Goal: Transaction & Acquisition: Purchase product/service

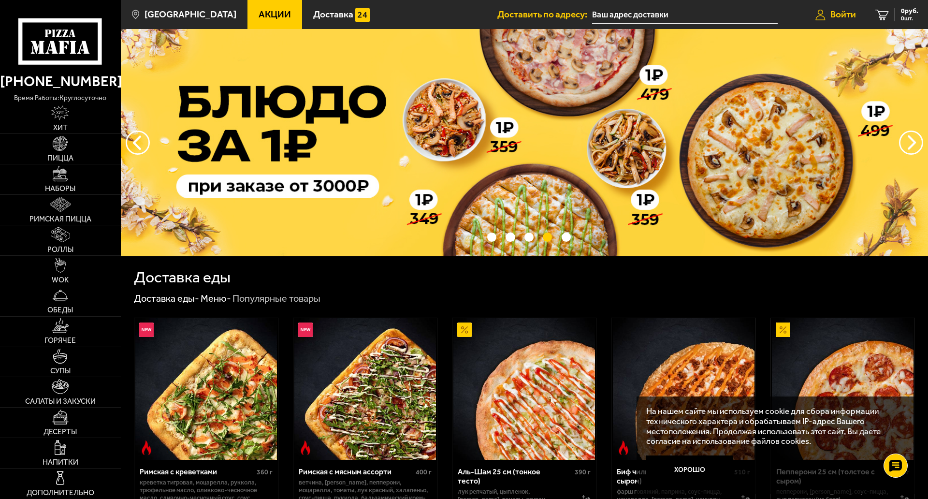
click at [820, 13] on icon at bounding box center [821, 14] width 10 height 11
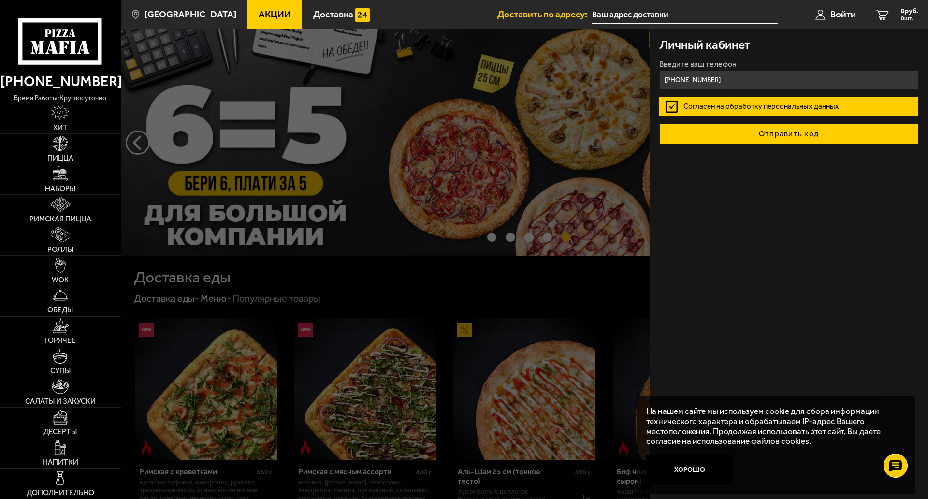
type input "+7 (960) 256-65-16"
click at [755, 129] on button "Отправить код" at bounding box center [788, 133] width 259 height 21
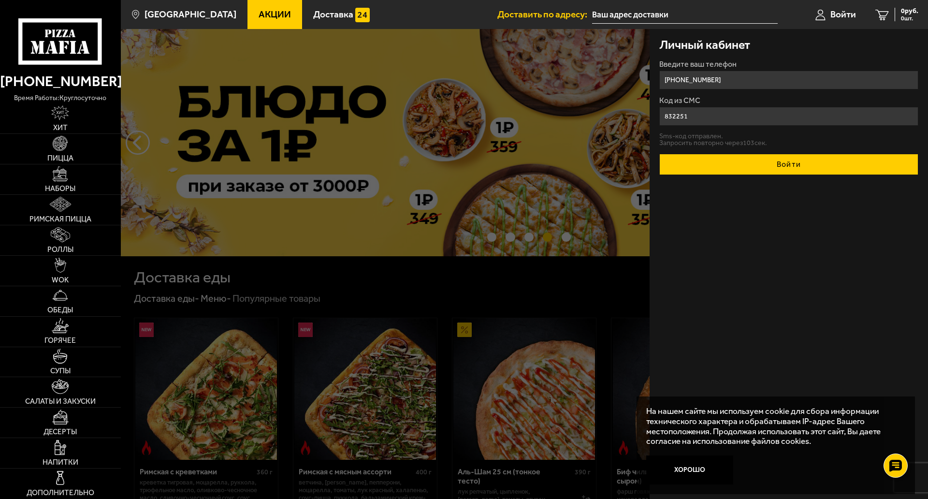
type input "832251"
click at [727, 170] on button "Войти" at bounding box center [788, 164] width 259 height 21
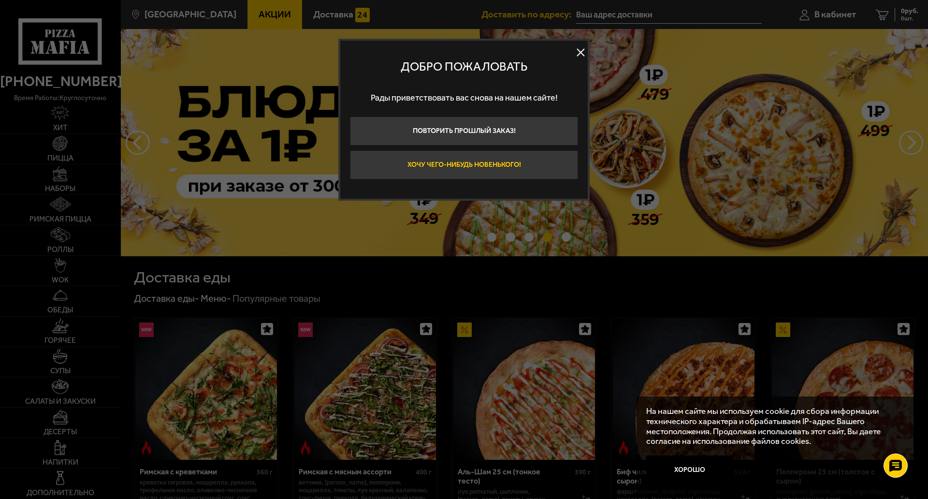
click at [501, 168] on button "Хочу чего-нибудь новенького!" at bounding box center [464, 164] width 228 height 29
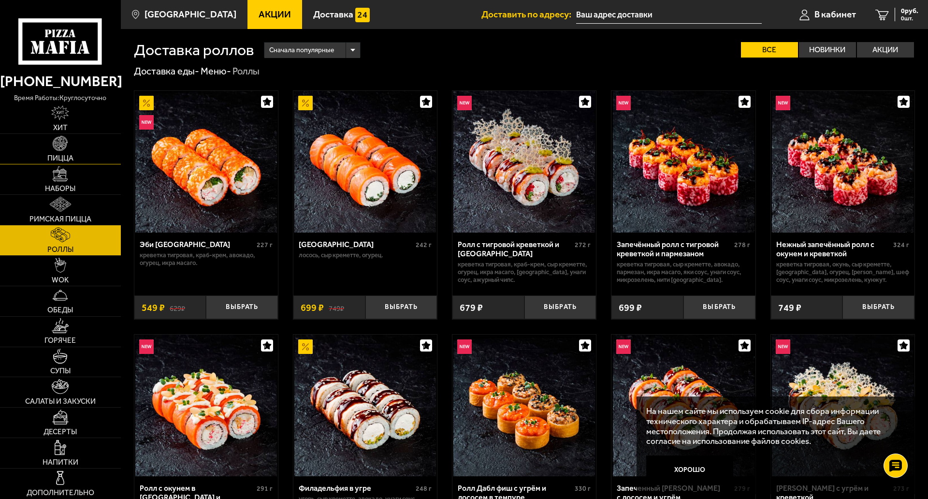
click at [67, 158] on link "Пицца" at bounding box center [60, 149] width 121 height 30
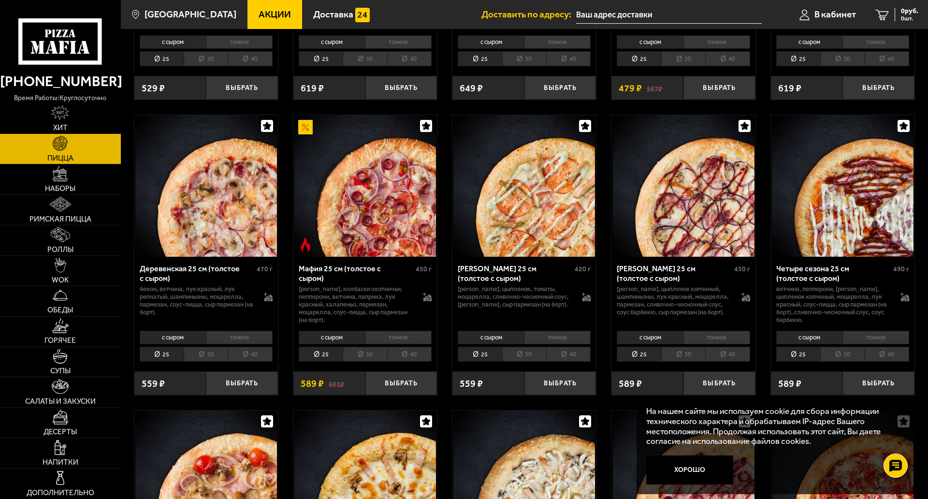
scroll to position [850, 0]
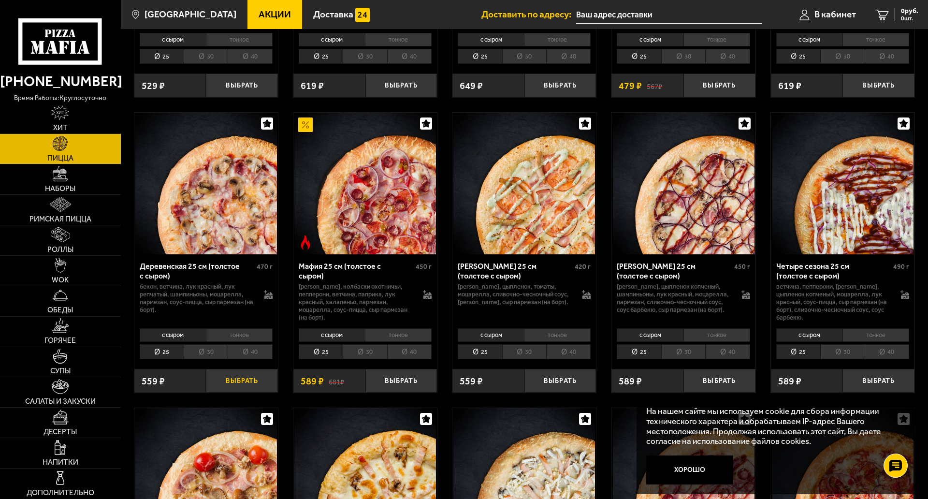
click at [236, 393] on button "Выбрать" at bounding box center [242, 381] width 72 height 24
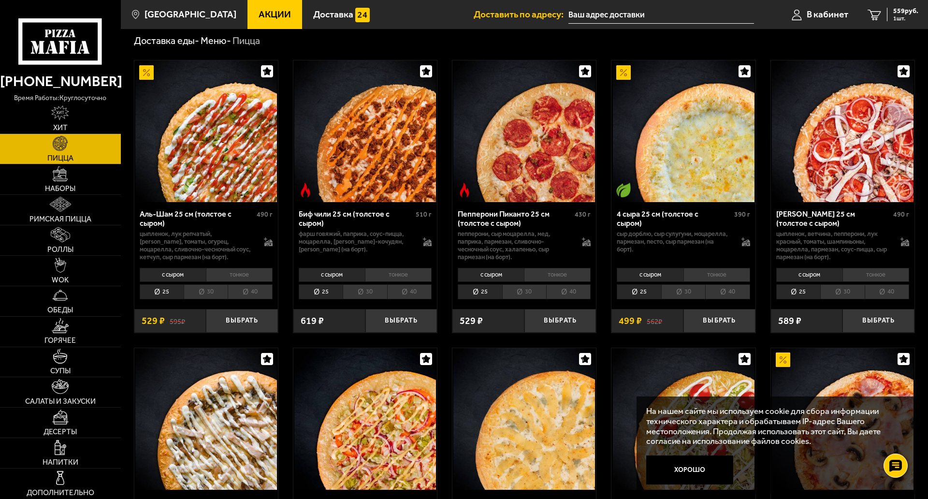
scroll to position [28, 0]
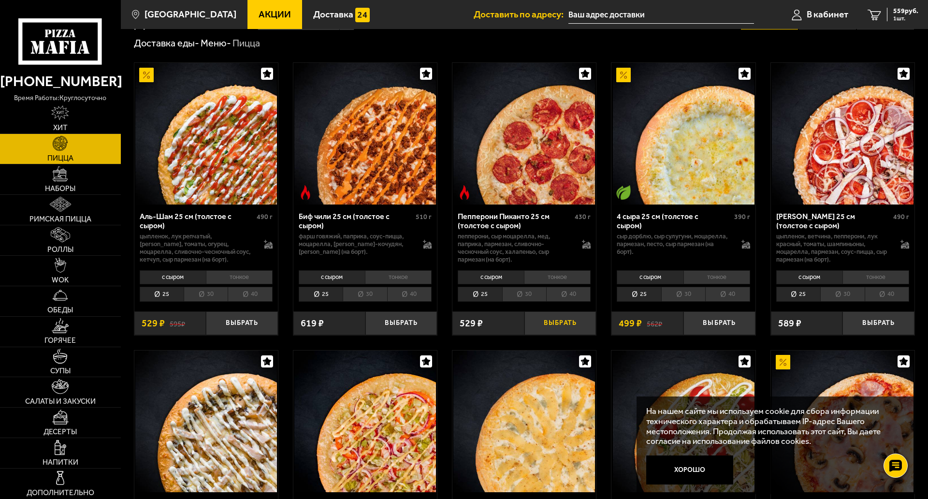
click at [551, 327] on button "Выбрать" at bounding box center [561, 323] width 72 height 24
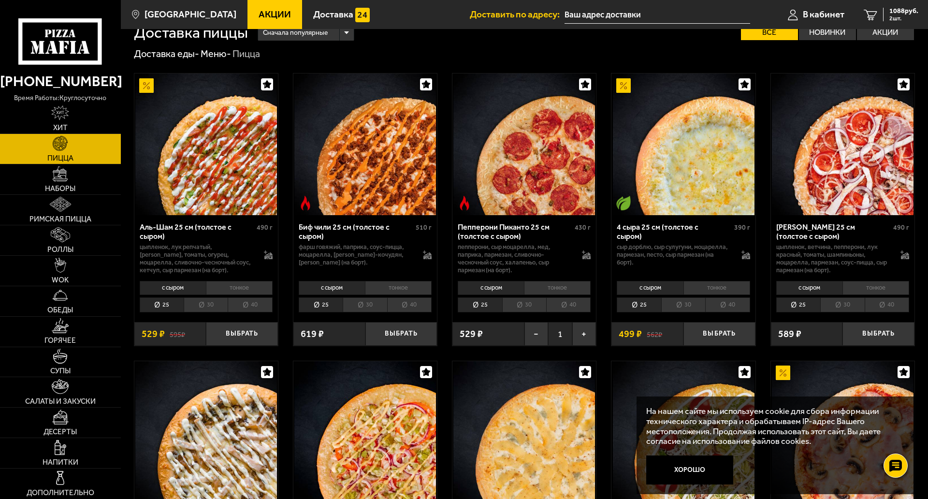
scroll to position [0, 0]
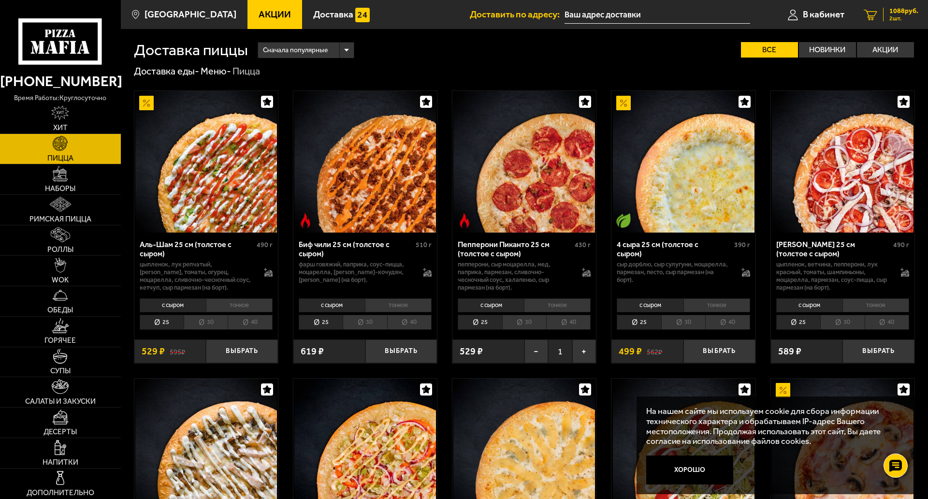
click at [890, 18] on span "2 шт." at bounding box center [904, 18] width 29 height 6
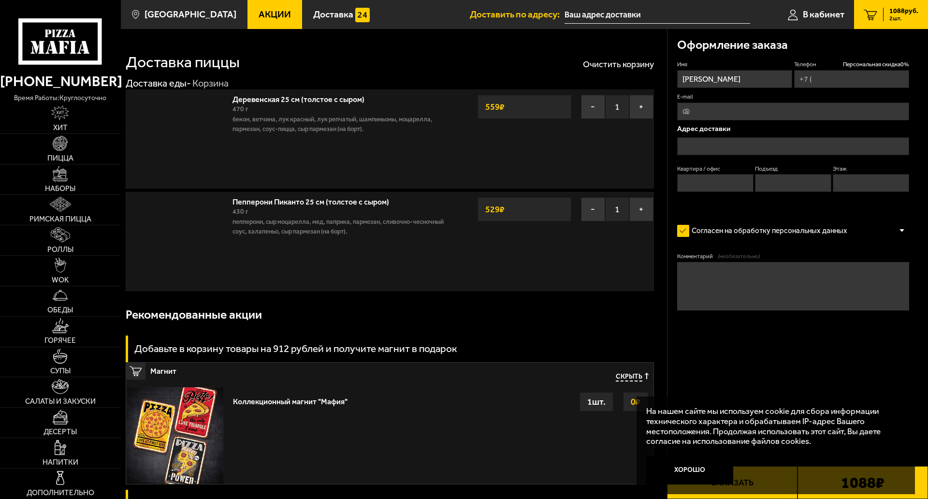
type input "+7 (960) 256-65-16"
type input "Санкт-Петербург, проспект Ветеранов, 78"
type input "339"
type input "11"
type input "6"
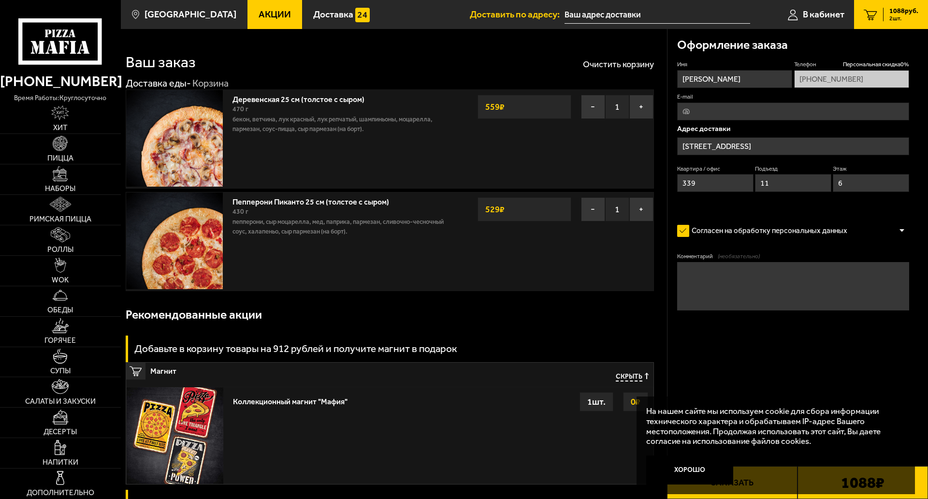
type input "проспект Ветеранов, 78"
click at [596, 205] on button "−" at bounding box center [593, 209] width 24 height 24
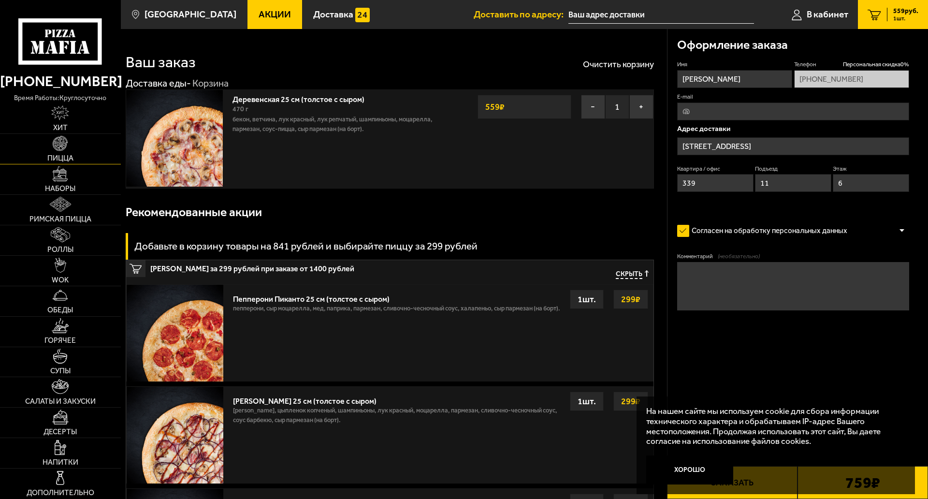
click at [79, 154] on link "Пицца" at bounding box center [60, 149] width 121 height 30
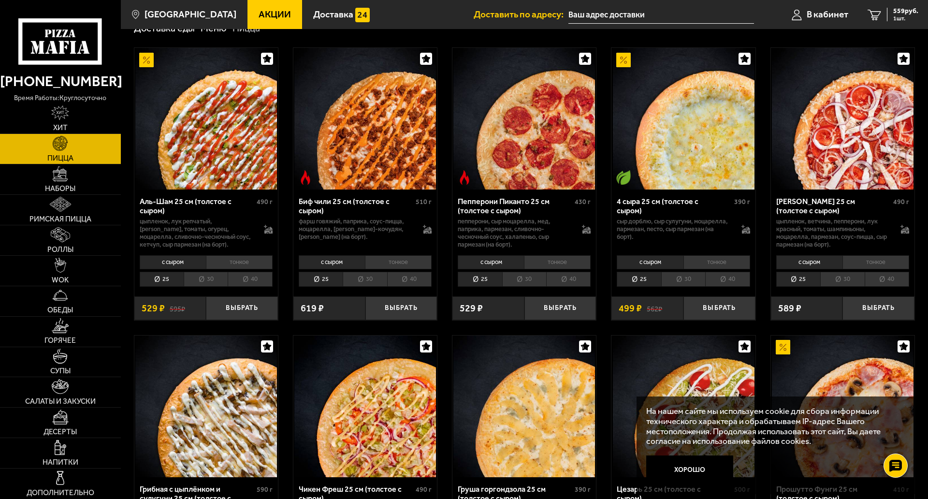
scroll to position [48, 0]
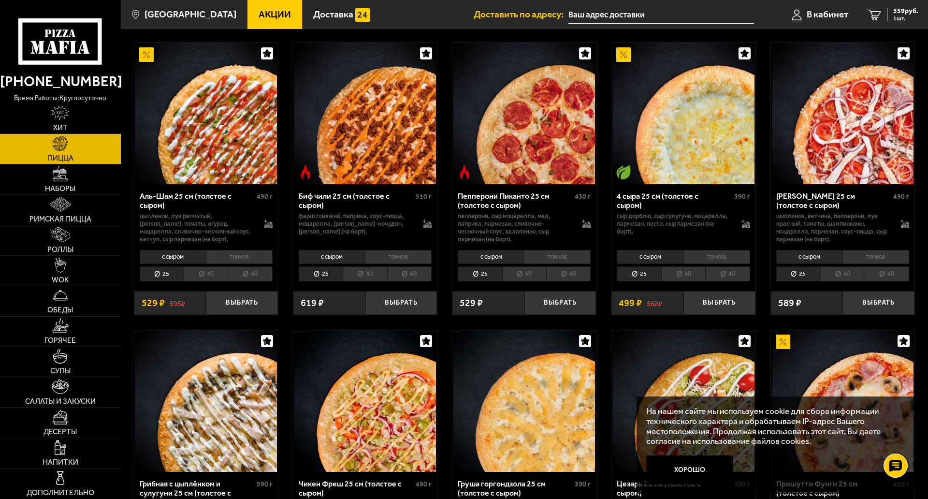
click at [701, 256] on li "тонкое" at bounding box center [717, 257] width 67 height 14
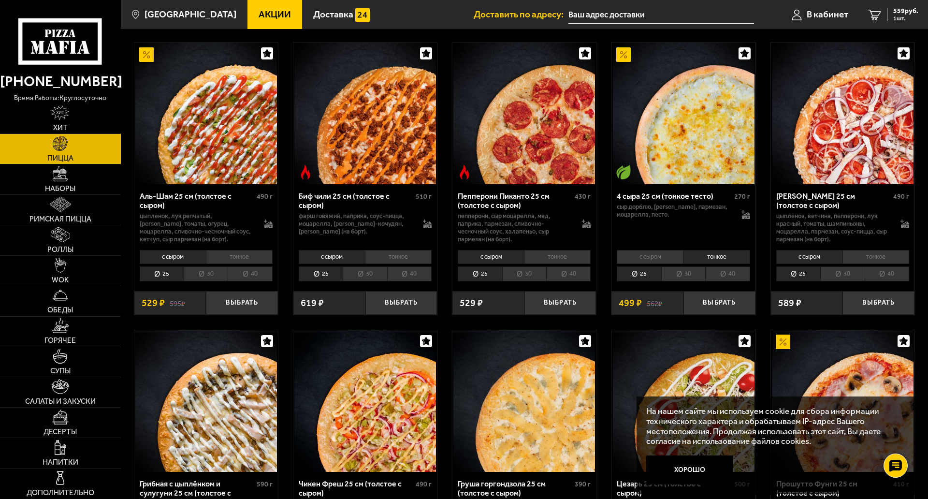
click at [671, 254] on li "с сыром" at bounding box center [650, 257] width 66 height 14
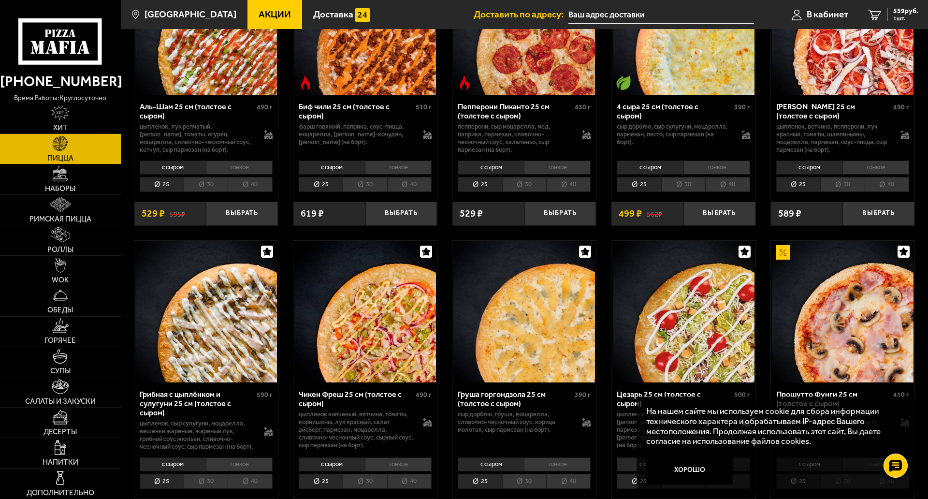
scroll to position [145, 0]
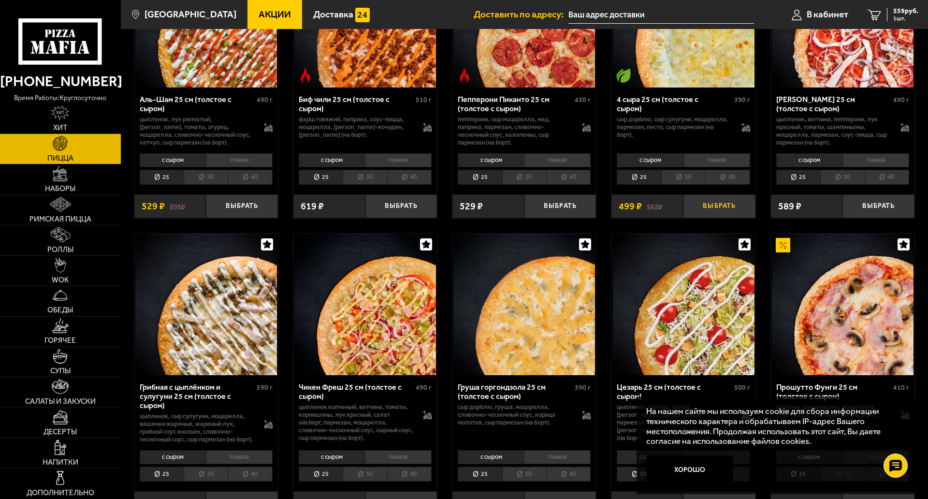
click at [713, 207] on button "Выбрать" at bounding box center [720, 206] width 72 height 24
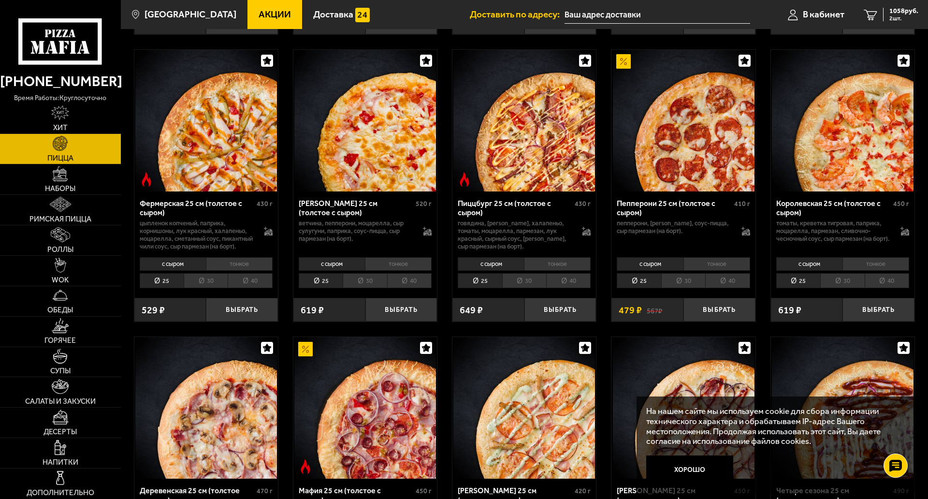
scroll to position [677, 0]
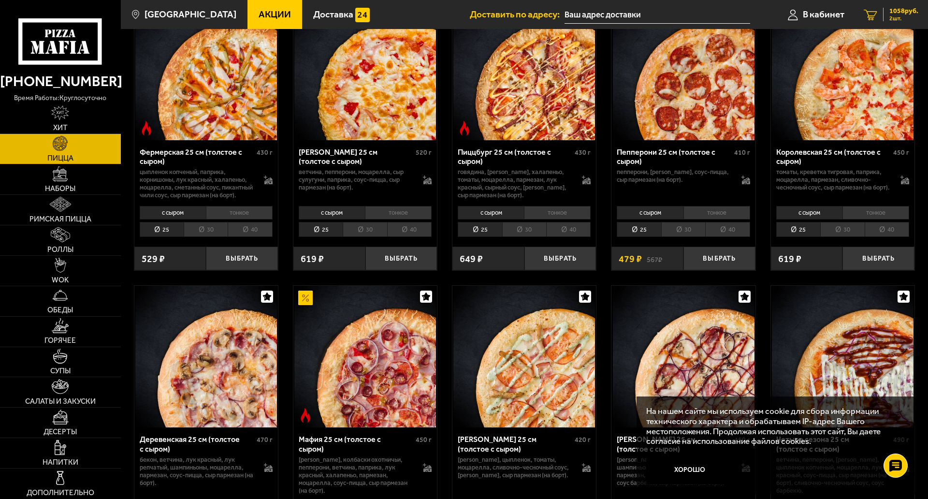
click at [885, 10] on div "1058 руб. 2 шт." at bounding box center [900, 15] width 35 height 14
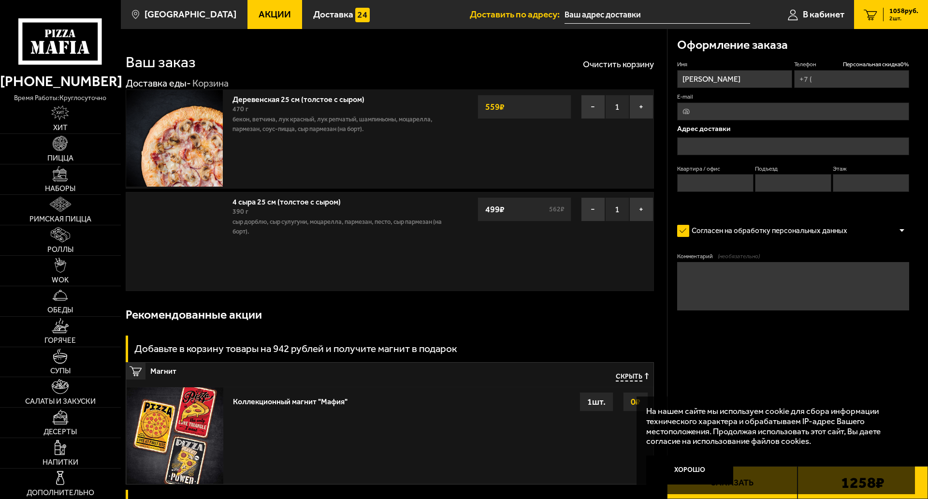
type input "+7 (960) 256-65-16"
type input "Санкт-Петербург, проспект Ветеранов, 78"
type input "339"
type input "11"
type input "6"
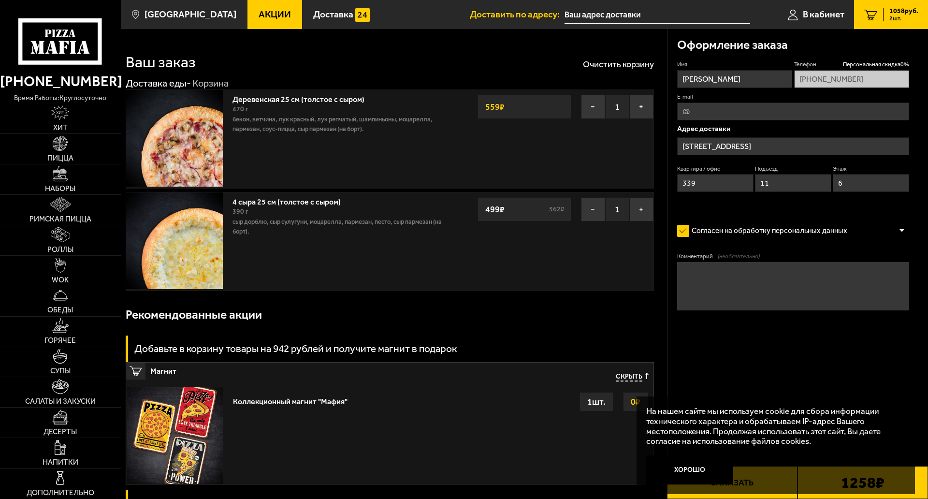
type input "проспект Ветеранов, 78"
click at [65, 145] on img at bounding box center [60, 143] width 15 height 15
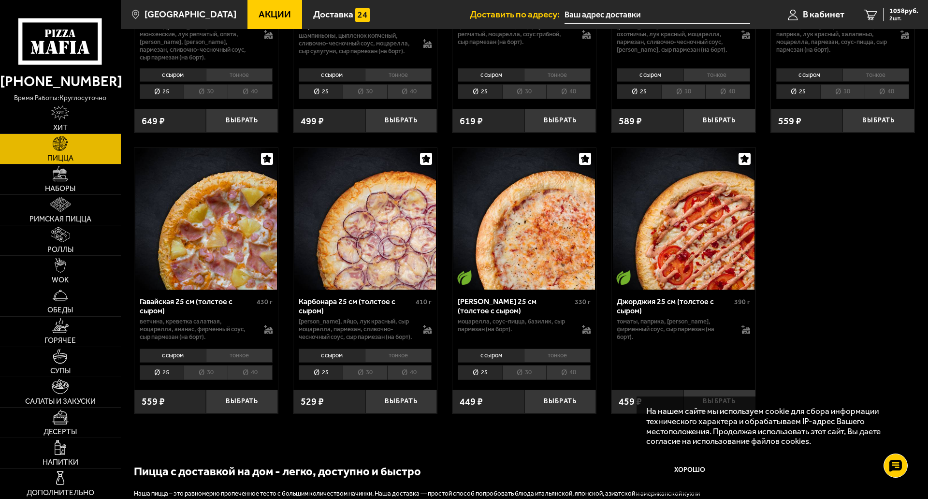
scroll to position [1499, 0]
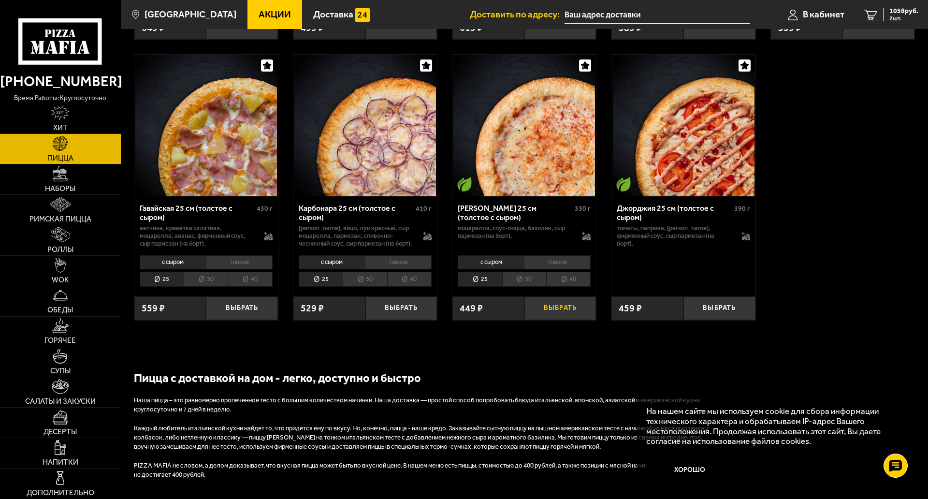
click at [565, 320] on button "Выбрать" at bounding box center [561, 308] width 72 height 24
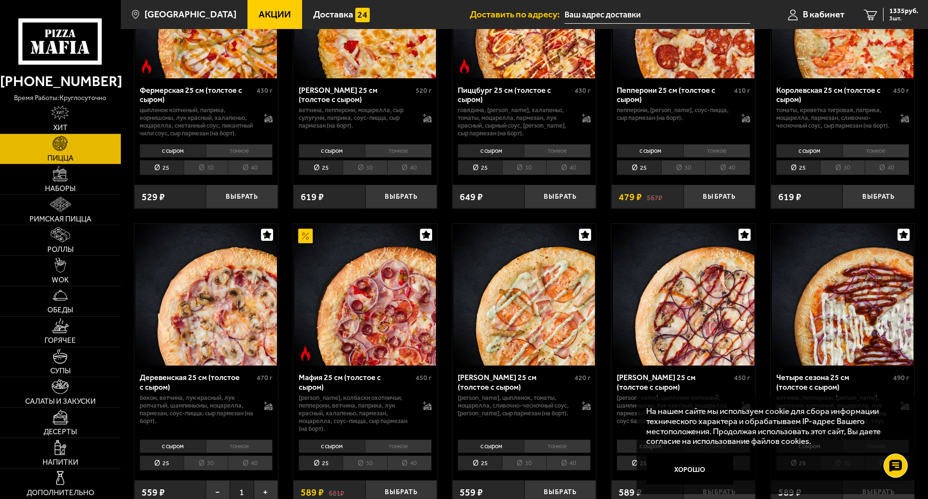
scroll to position [725, 0]
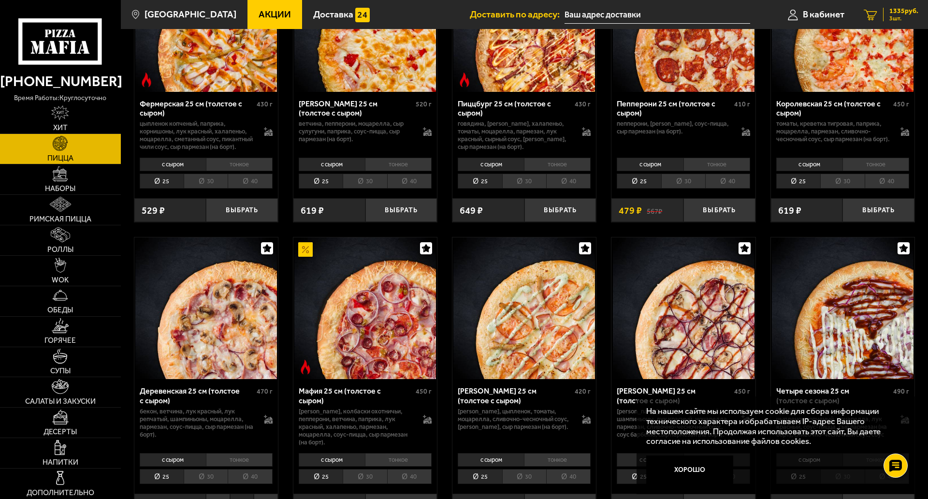
click at [898, 11] on span "1335 руб." at bounding box center [904, 11] width 29 height 7
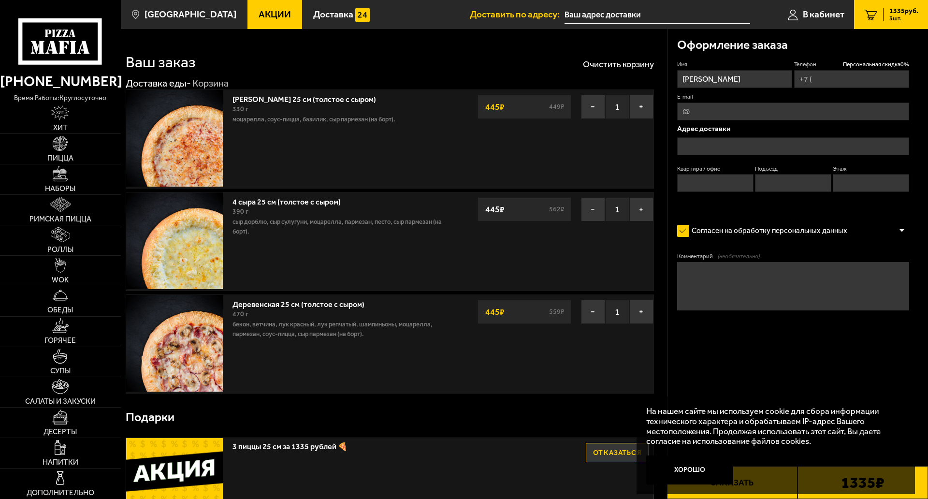
type input "+7 (960) 256-65-16"
type input "Санкт-Петербург, проспект Ветеранов, 78"
type input "339"
type input "11"
type input "6"
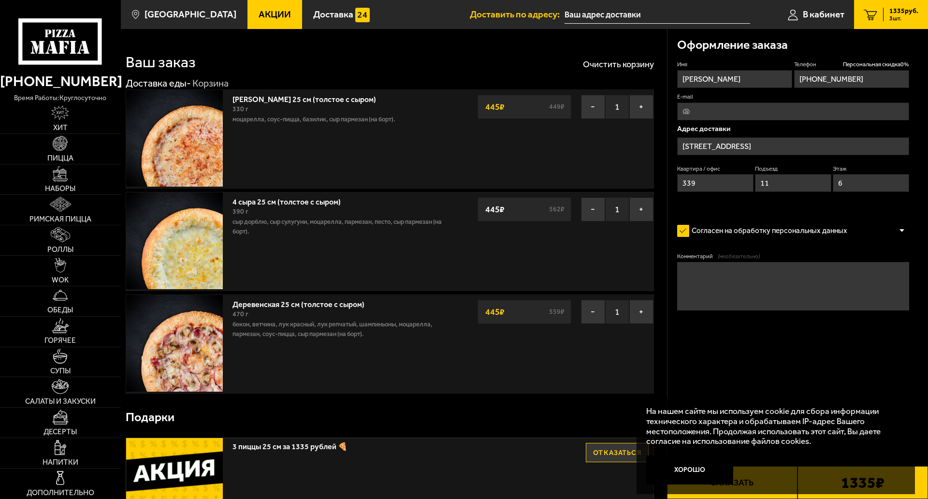
type input "проспект Ветеранов, 78"
click at [599, 212] on button "−" at bounding box center [593, 209] width 24 height 24
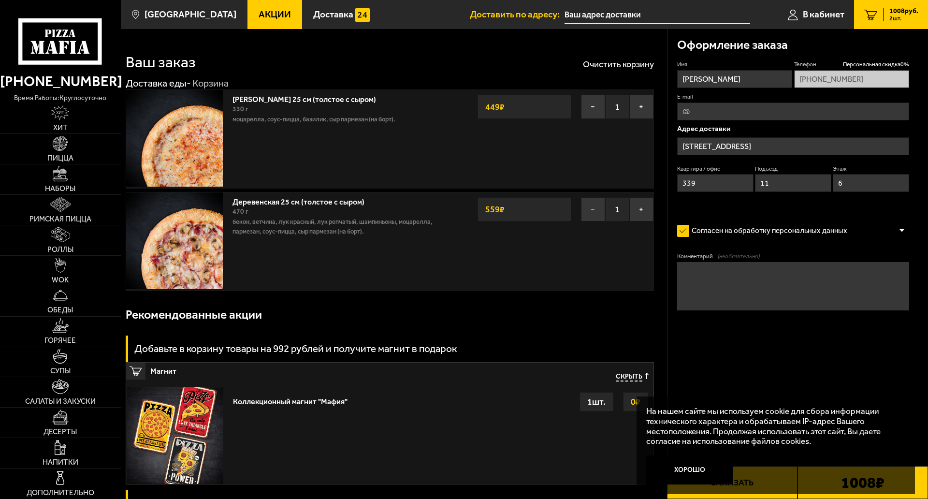
click at [597, 208] on button "−" at bounding box center [593, 209] width 24 height 24
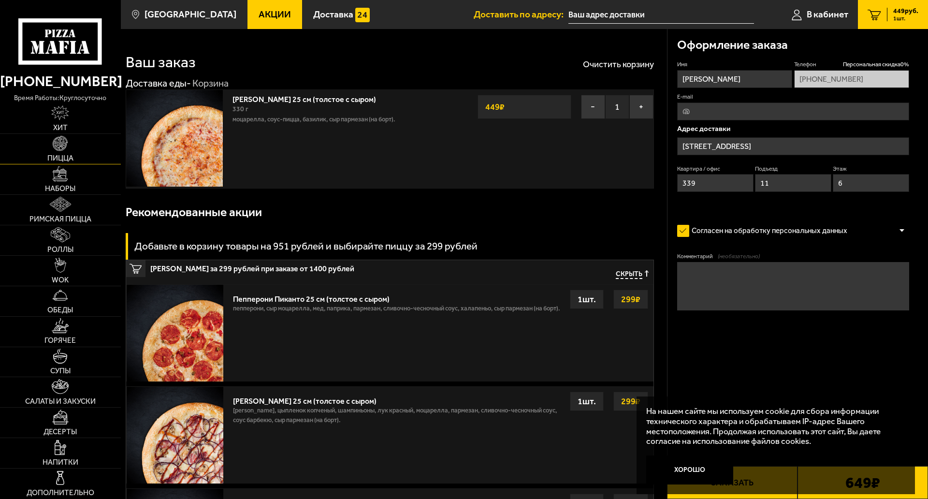
click at [69, 155] on span "Пицца" at bounding box center [60, 158] width 26 height 7
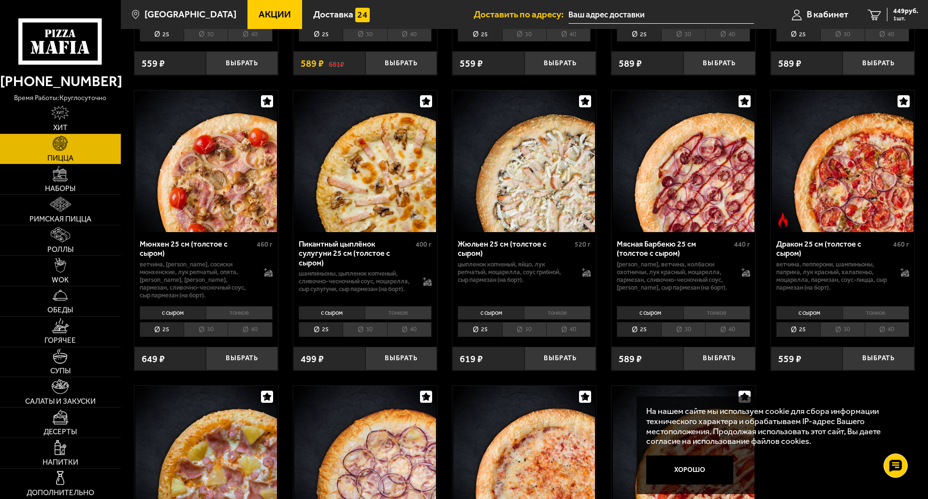
scroll to position [1209, 0]
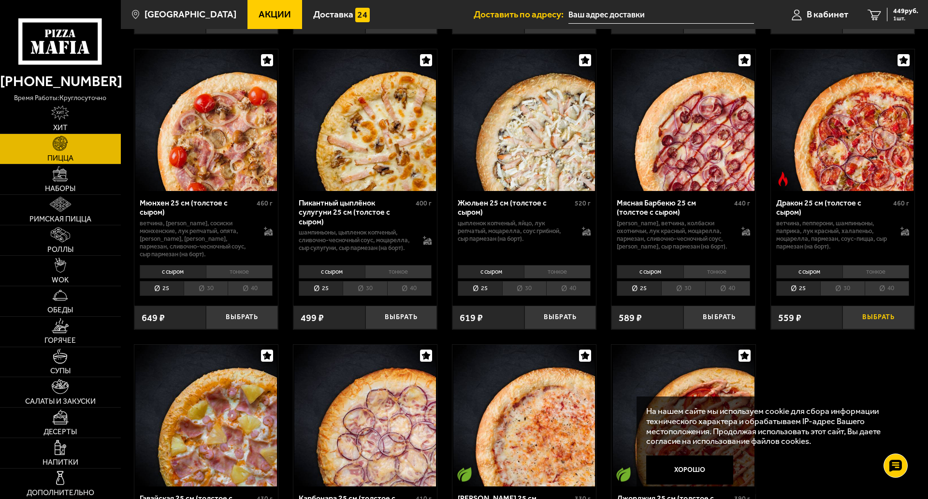
click at [863, 328] on button "Выбрать" at bounding box center [879, 318] width 72 height 24
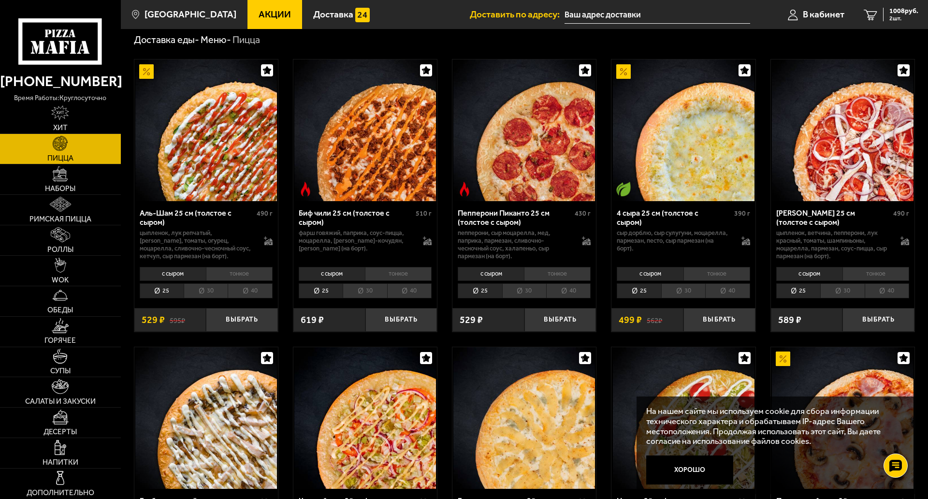
scroll to position [0, 0]
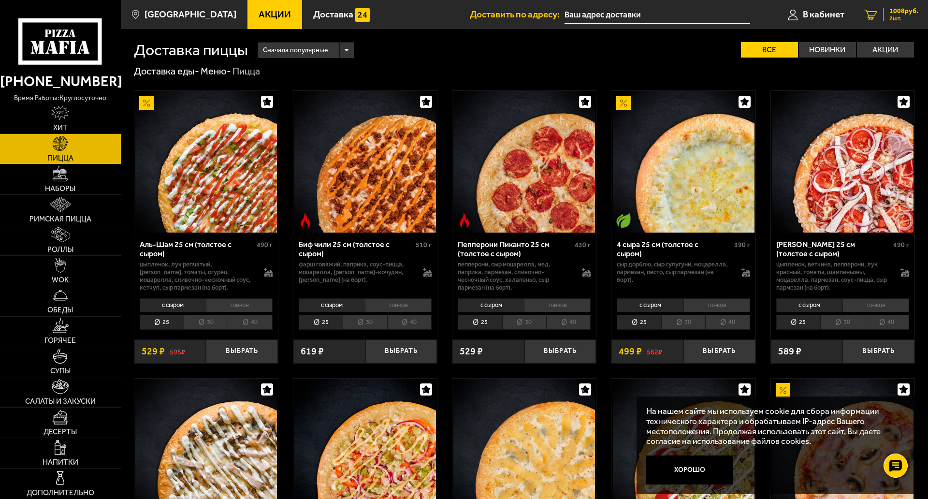
click at [884, 12] on div "1008 руб. 2 шт." at bounding box center [900, 15] width 35 height 14
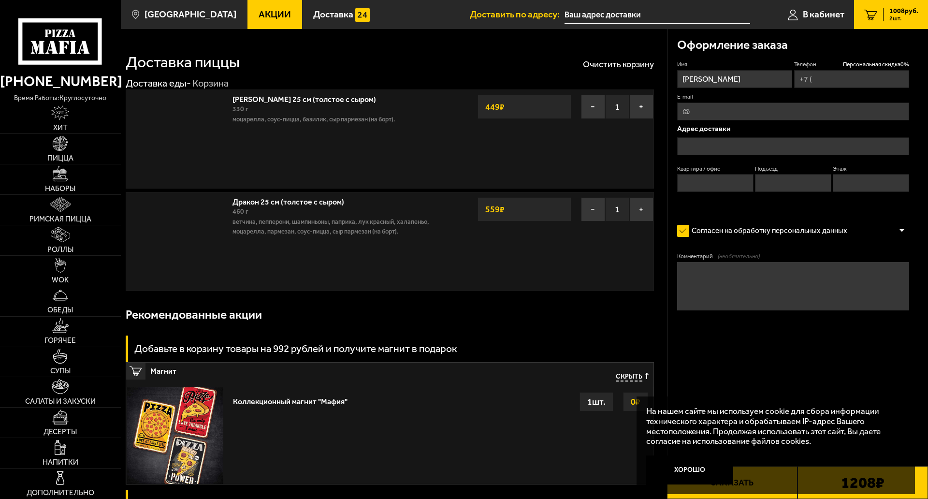
type input "+7 (960) 256-65-16"
type input "Санкт-Петербург, проспект Ветеранов, 78"
type input "339"
type input "11"
type input "6"
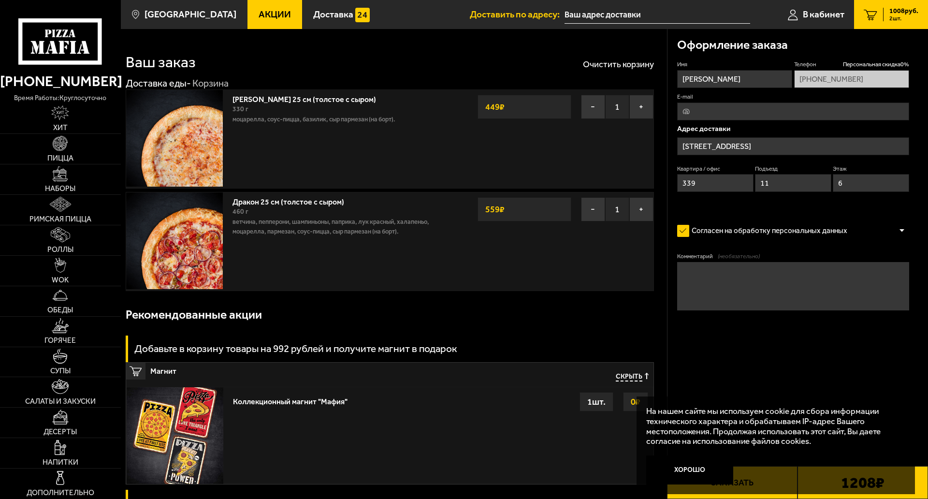
type input "проспект Ветеранов, 78"
click at [709, 455] on button "Хорошо" at bounding box center [689, 469] width 87 height 29
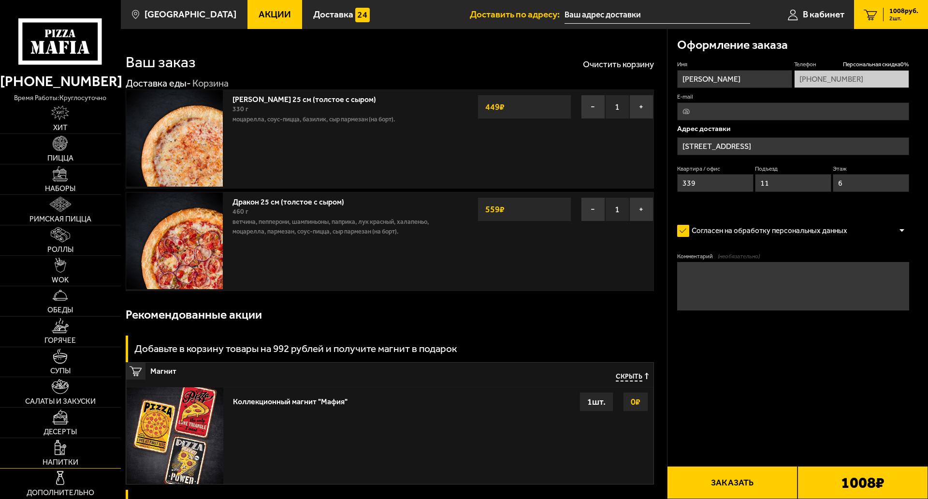
click at [94, 438] on link "Напитки" at bounding box center [60, 453] width 121 height 30
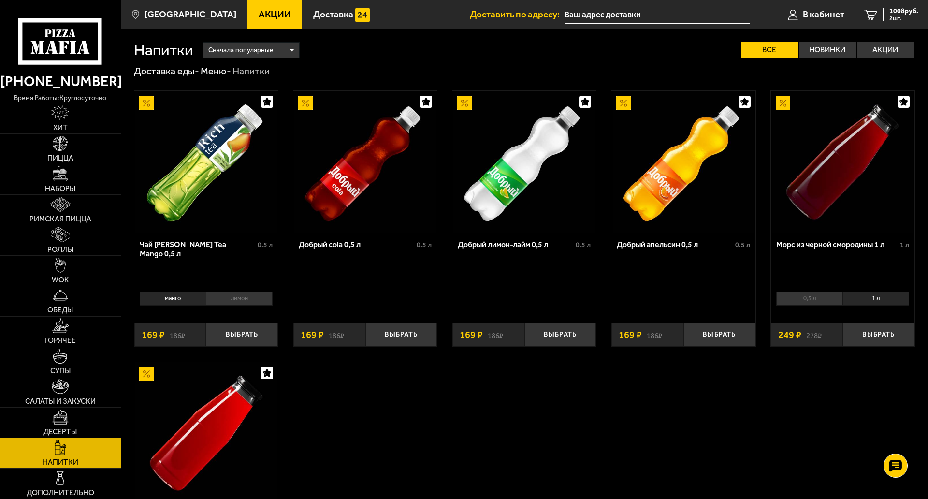
click at [63, 155] on span "Пицца" at bounding box center [60, 158] width 26 height 7
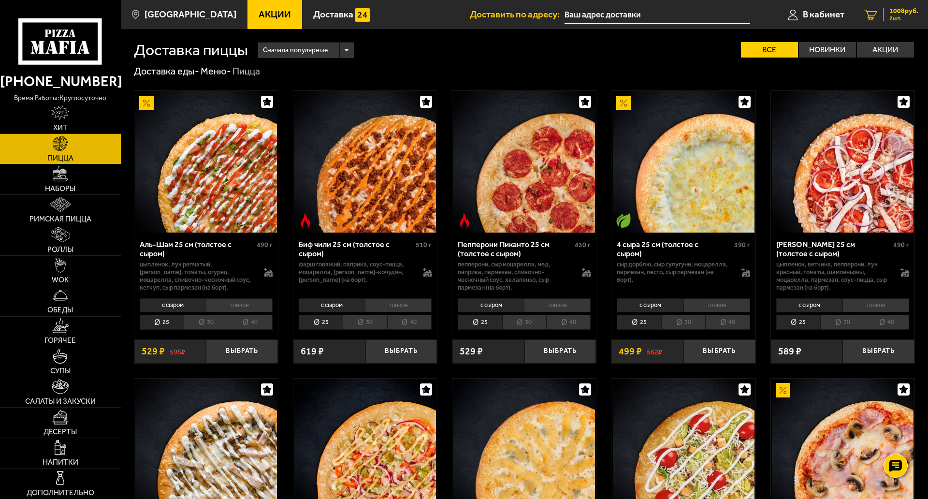
click at [912, 21] on link "2 1008 руб. 2 шт." at bounding box center [891, 14] width 74 height 29
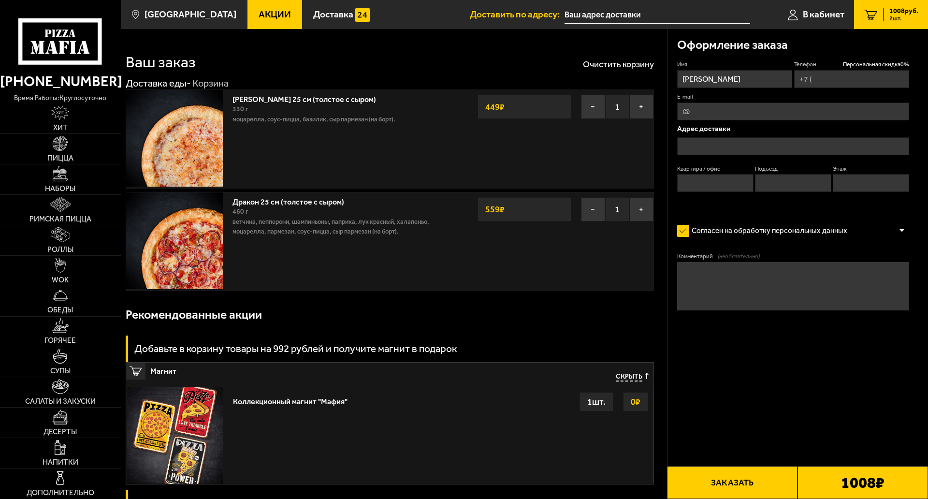
type input "+7 (960) 256-65-16"
type input "Санкт-Петербург, проспект Ветеранов, 78"
type input "339"
type input "11"
type input "6"
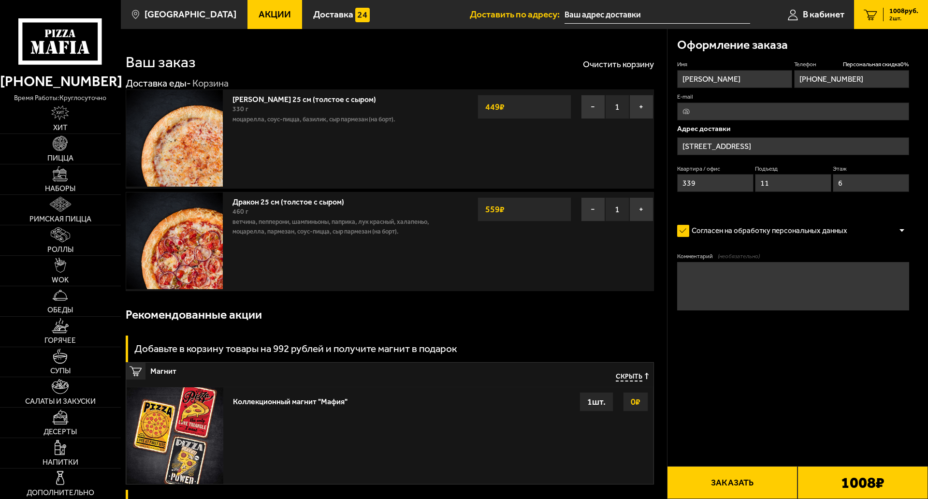
type input "проспект Ветеранов, 78"
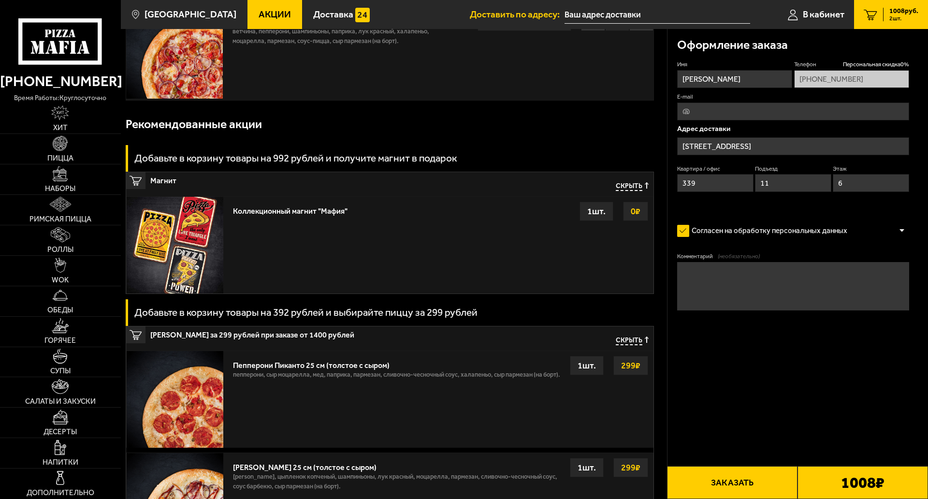
scroll to position [242, 0]
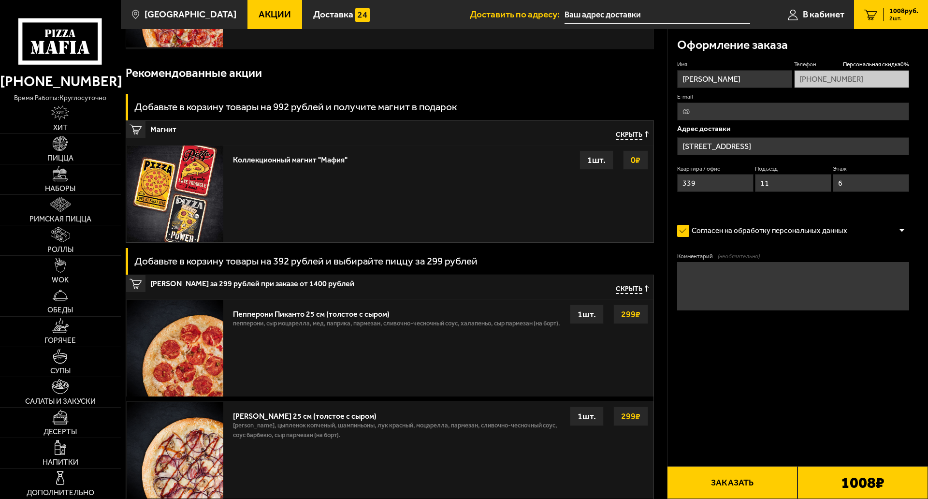
click at [587, 164] on div "1 шт." at bounding box center [597, 159] width 34 height 19
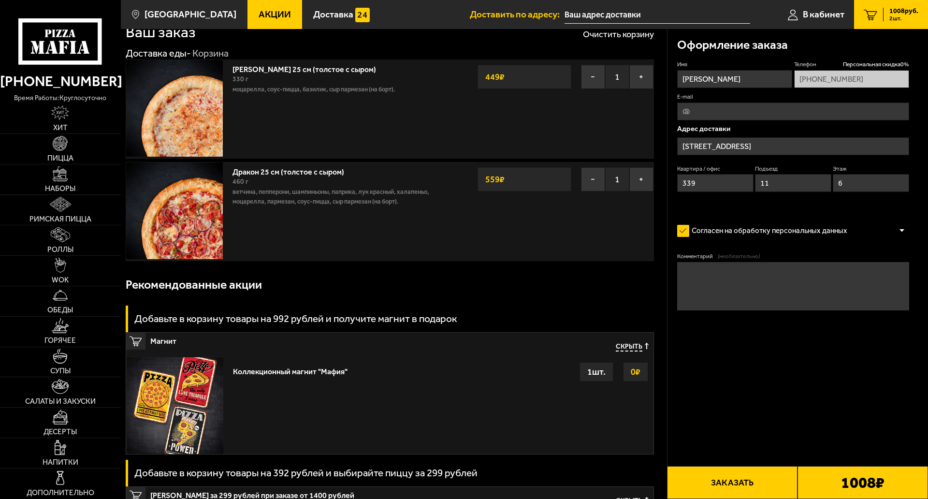
scroll to position [0, 0]
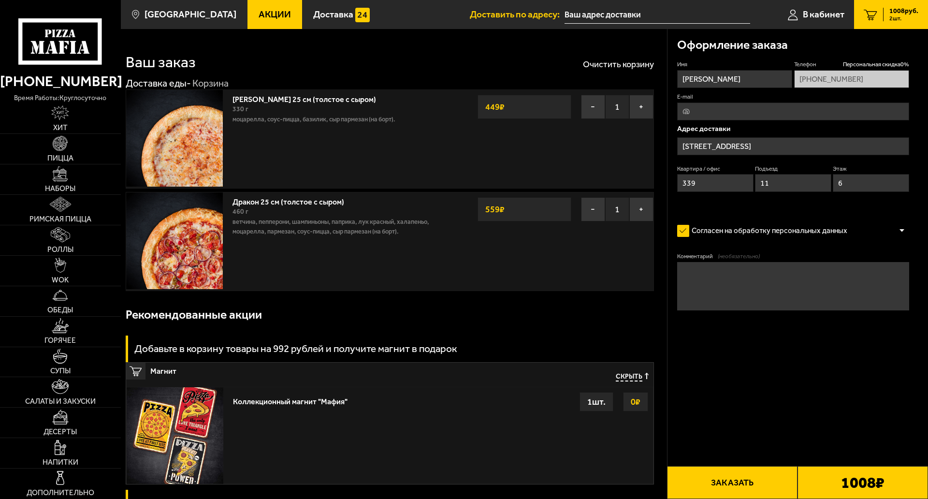
click at [830, 466] on div "1008 ₽" at bounding box center [863, 482] width 131 height 33
click at [727, 466] on button "Заказать" at bounding box center [732, 482] width 131 height 33
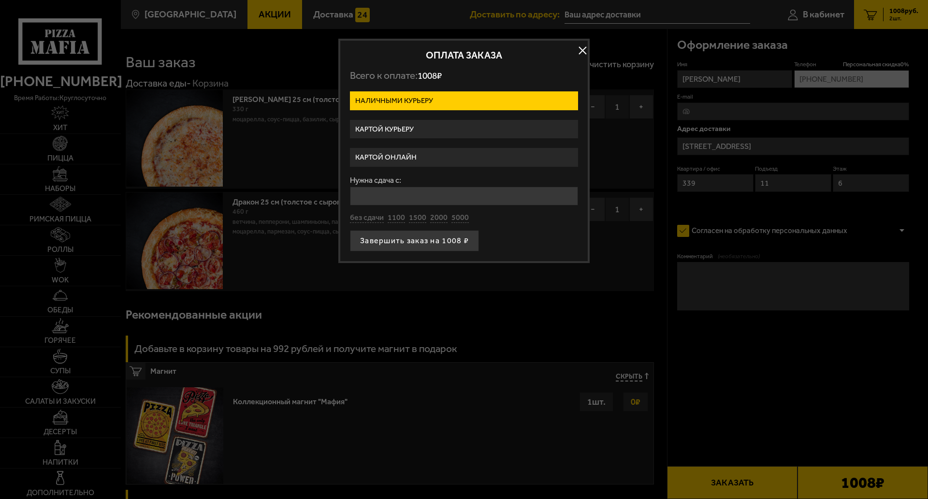
click at [426, 157] on label "Картой онлайн" at bounding box center [464, 157] width 228 height 19
click at [0, 0] on input "Картой онлайн" at bounding box center [0, 0] width 0 height 0
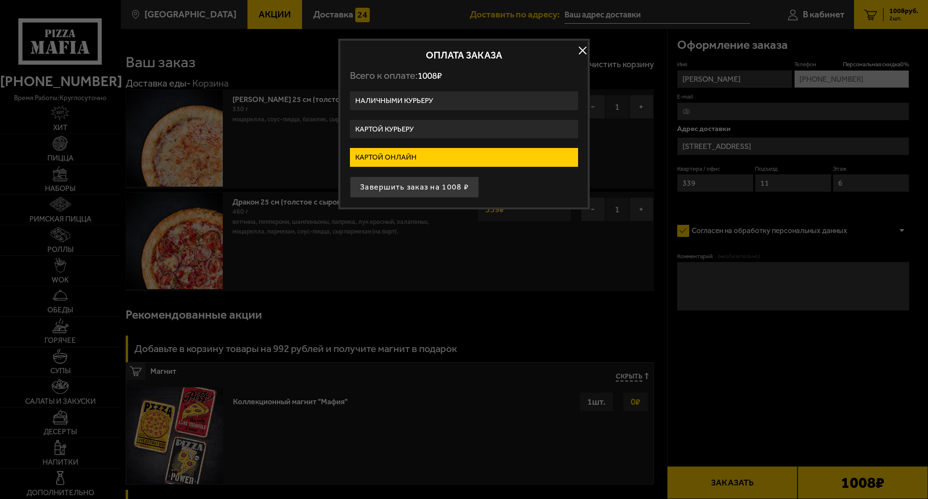
click at [454, 193] on button "Завершить заказ на 1008 ₽" at bounding box center [414, 186] width 129 height 21
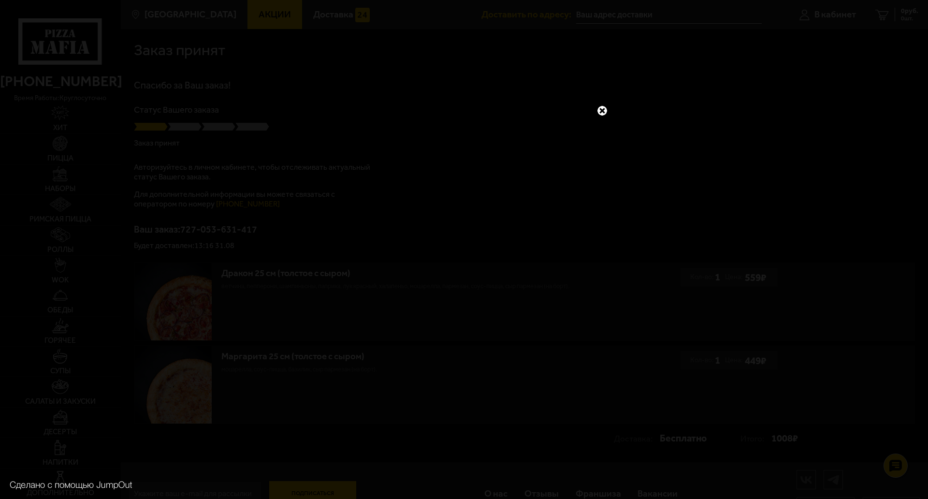
click at [600, 104] on link at bounding box center [602, 110] width 13 height 13
